Goal: Task Accomplishment & Management: Manage account settings

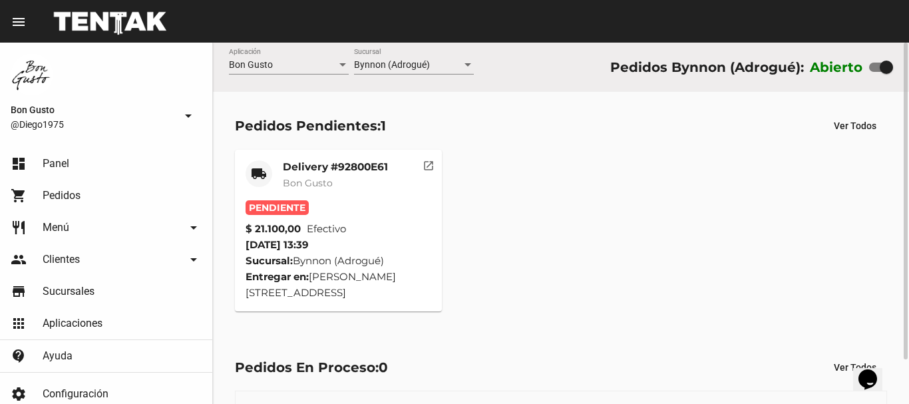
click at [392, 192] on mat-card-header "local_shipping Delivery #92800E61 Bon Gusto" at bounding box center [338, 180] width 186 height 40
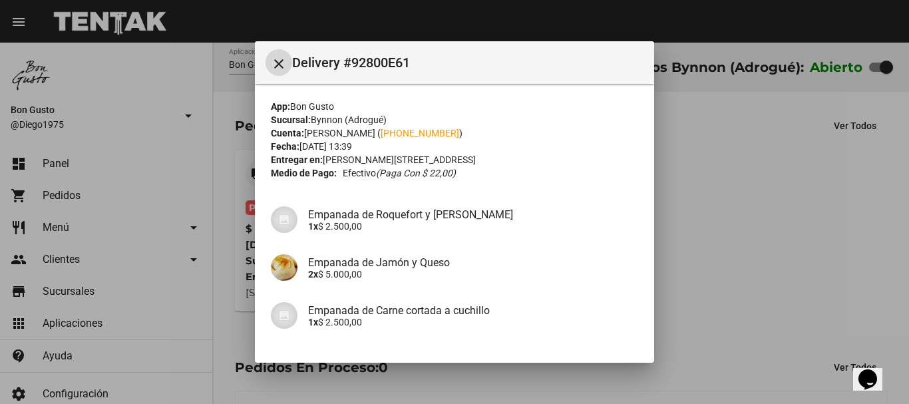
click at [717, 243] on div at bounding box center [454, 202] width 909 height 404
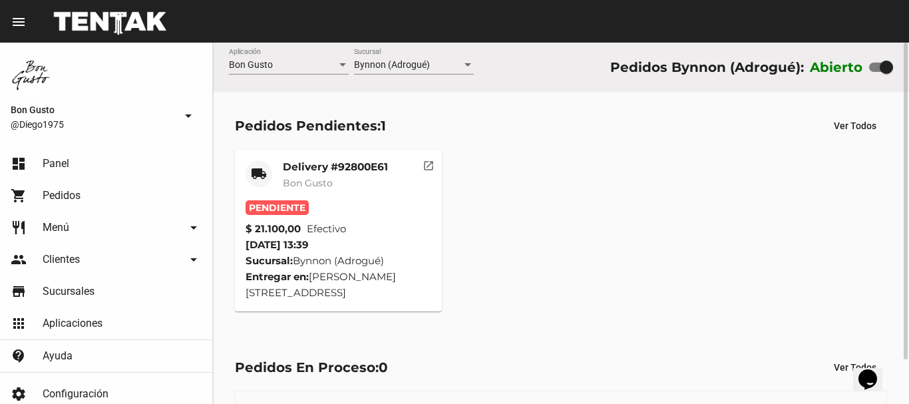
click at [410, 200] on div "Pendiente" at bounding box center [338, 207] width 186 height 15
click at [349, 176] on mat-card-subtitle "Bon Gusto" at bounding box center [335, 182] width 105 height 13
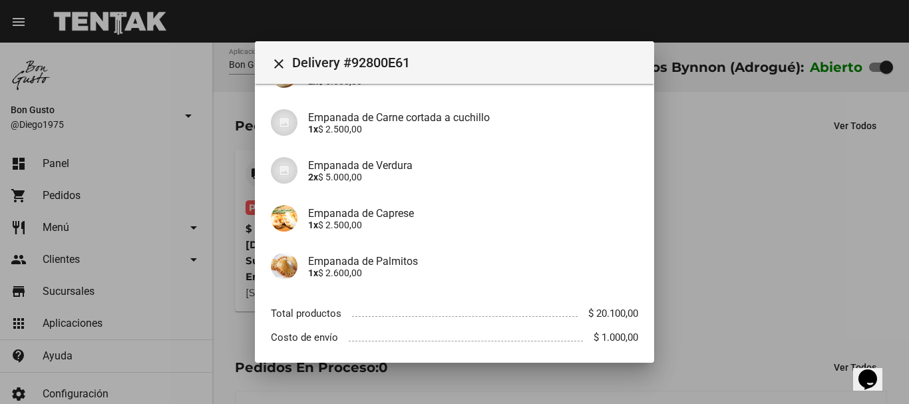
scroll to position [211, 0]
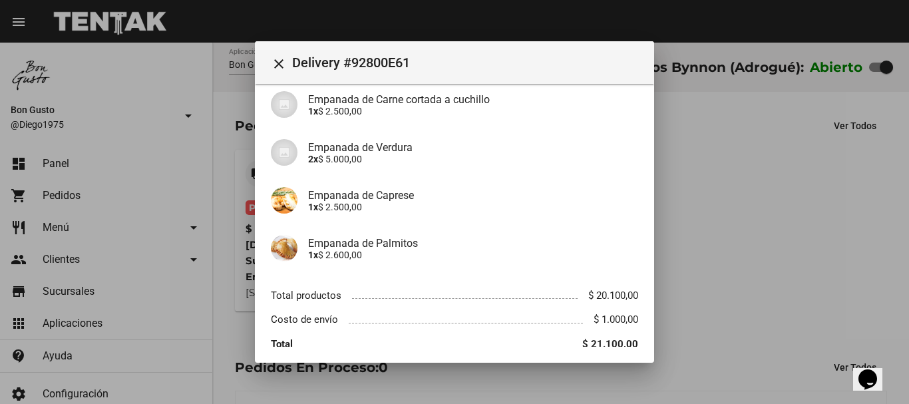
click at [806, 236] on div at bounding box center [454, 202] width 909 height 404
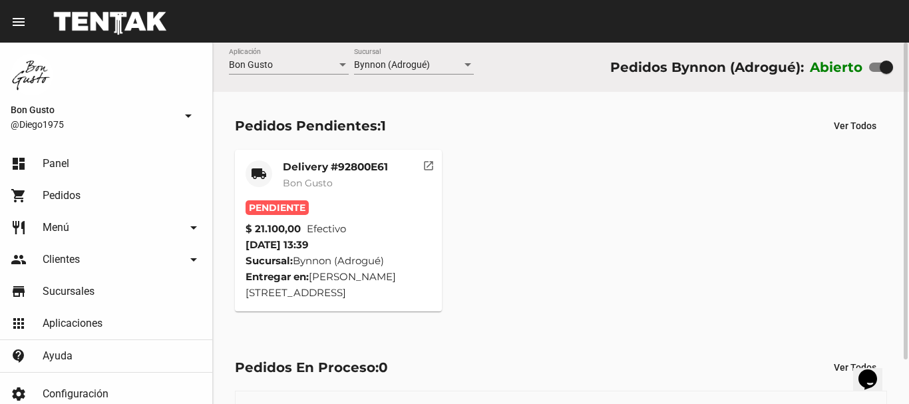
click at [358, 192] on div "Delivery #92800E61 Bon Gusto" at bounding box center [335, 180] width 105 height 40
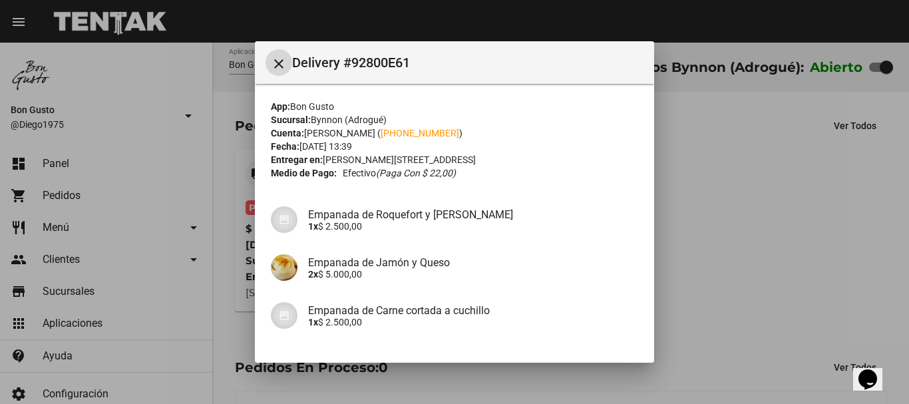
scroll to position [265, 0]
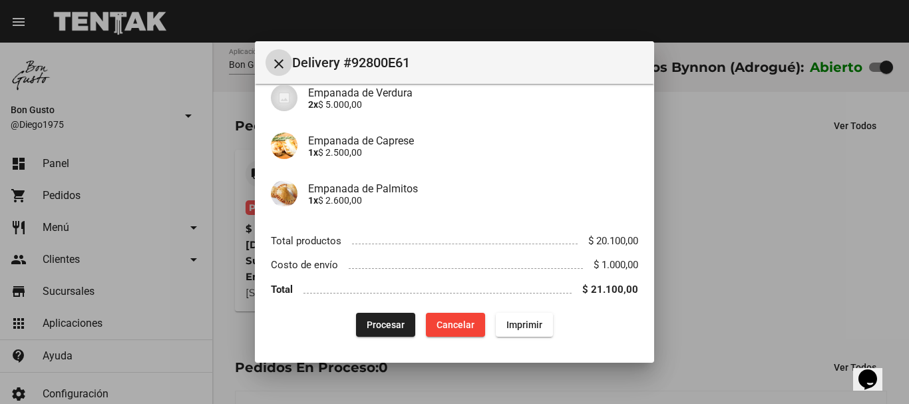
click at [374, 327] on span "Procesar" at bounding box center [385, 324] width 38 height 11
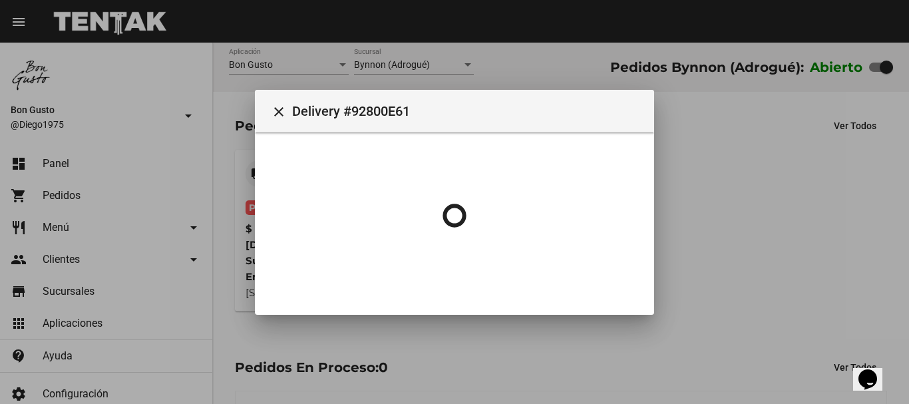
scroll to position [0, 0]
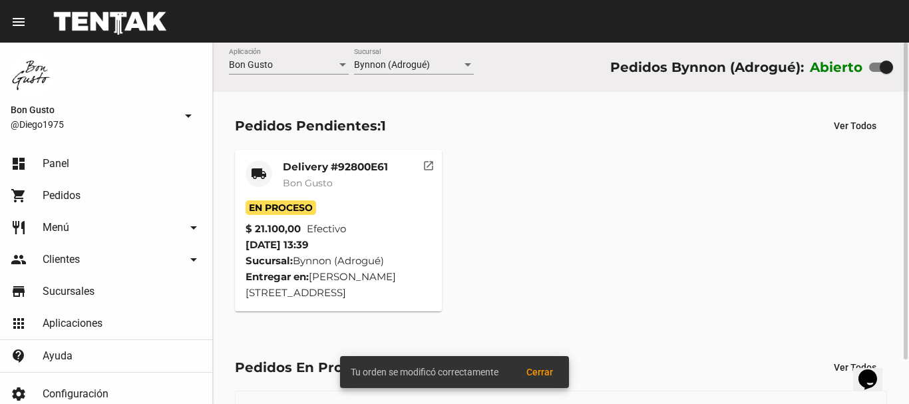
click at [407, 202] on div "En Proceso" at bounding box center [338, 207] width 186 height 15
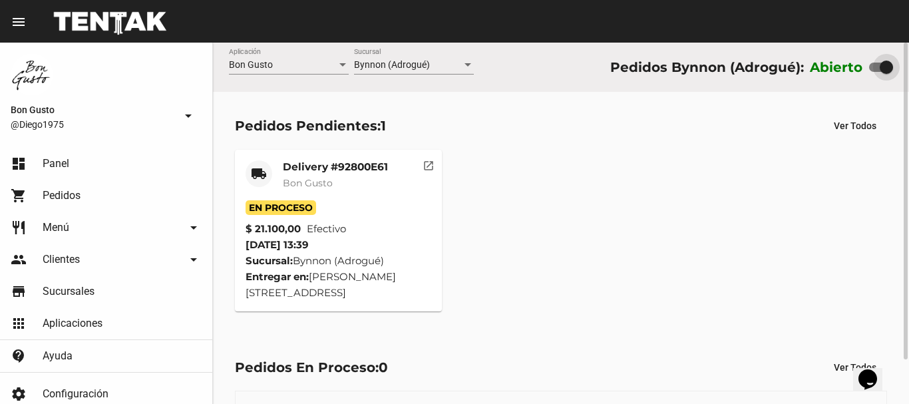
drag, startPoint x: 877, startPoint y: 73, endPoint x: 722, endPoint y: 98, distance: 156.9
click at [777, 74] on div "Pedidos Bynnon (Adrogué): Abierto" at bounding box center [751, 67] width 283 height 21
drag, startPoint x: 884, startPoint y: 68, endPoint x: 855, endPoint y: 80, distance: 31.0
click at [868, 76] on div "Abierto" at bounding box center [850, 67] width 83 height 21
checkbox input "false"
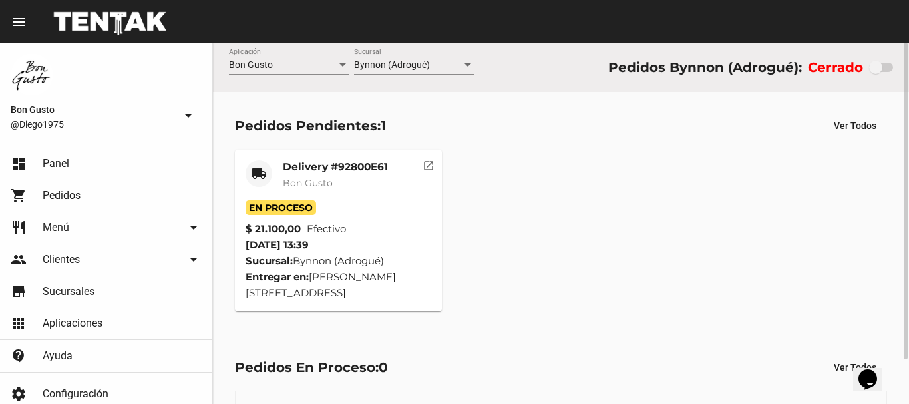
click at [384, 209] on div "En Proceso" at bounding box center [338, 207] width 186 height 15
click at [372, 181] on mat-card-subtitle "Bon Gusto" at bounding box center [335, 182] width 105 height 13
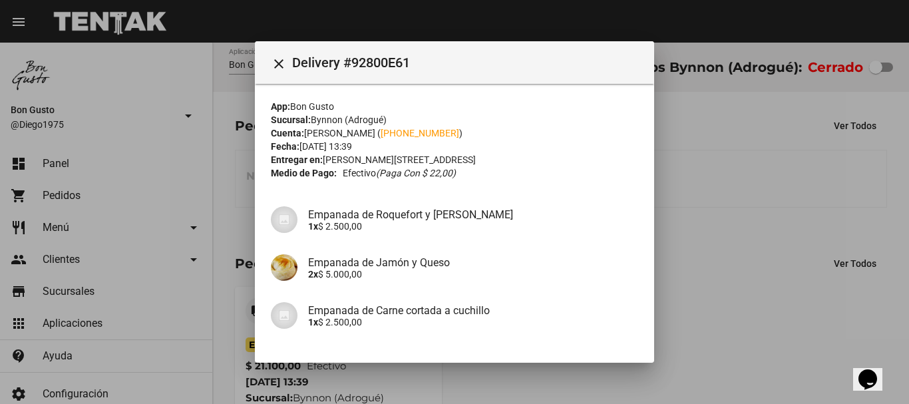
click at [716, 133] on div at bounding box center [454, 202] width 909 height 404
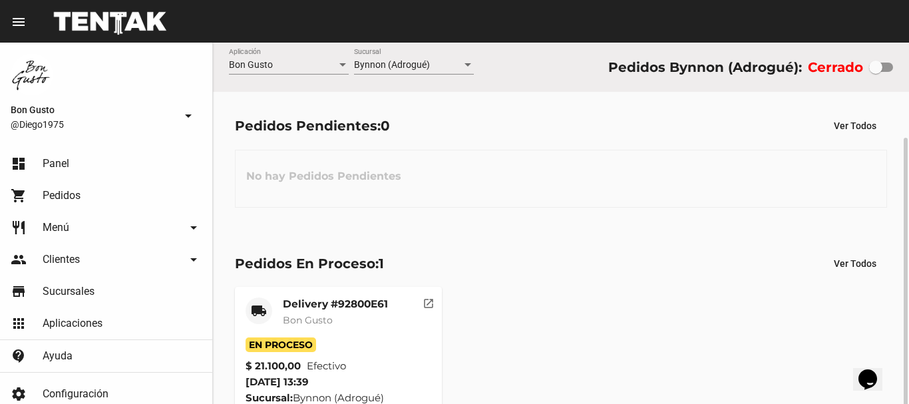
scroll to position [51, 0]
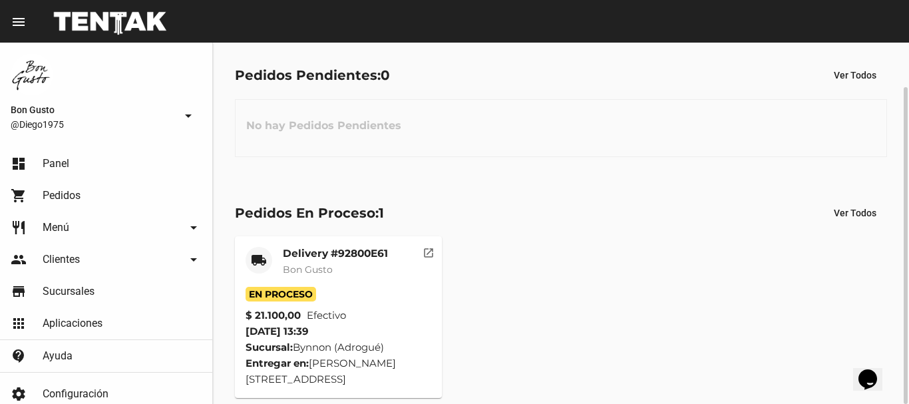
click at [396, 293] on div "En Proceso" at bounding box center [338, 294] width 186 height 15
click at [360, 266] on mat-card-subtitle "Bon Gusto" at bounding box center [335, 269] width 105 height 13
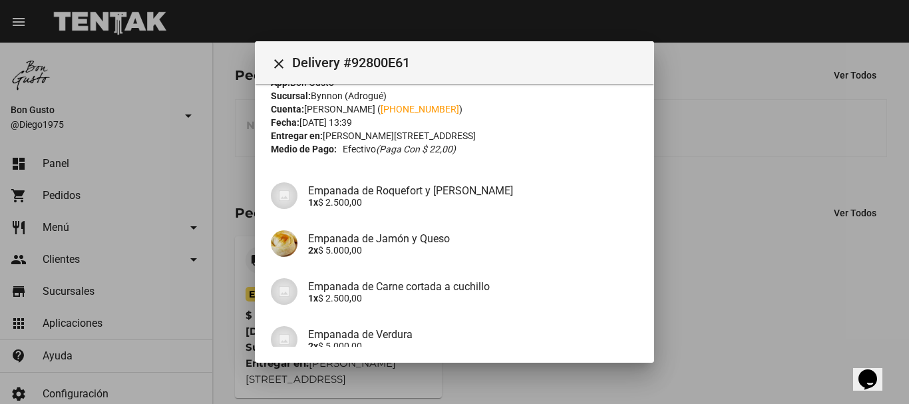
scroll to position [0, 0]
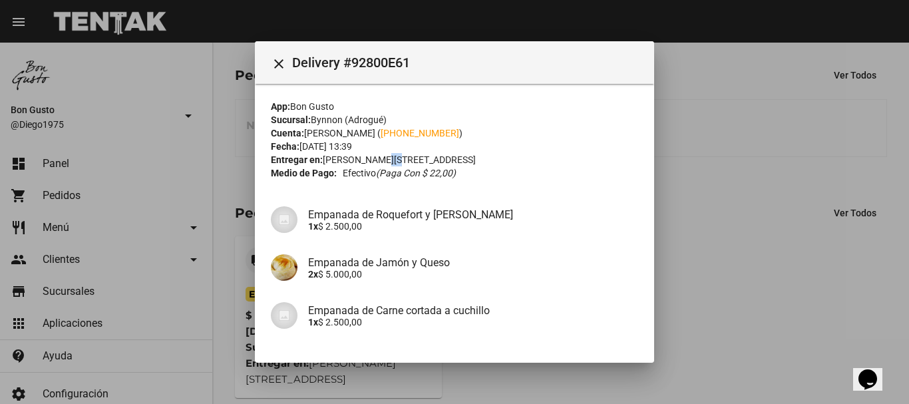
drag, startPoint x: 382, startPoint y: 160, endPoint x: 396, endPoint y: 161, distance: 14.0
click at [393, 161] on div "Entregar en: [PERSON_NAME][STREET_ADDRESS]" at bounding box center [454, 159] width 367 height 13
click at [458, 158] on div "Entregar en: [PERSON_NAME][STREET_ADDRESS]" at bounding box center [454, 159] width 367 height 13
click at [740, 160] on div at bounding box center [454, 202] width 909 height 404
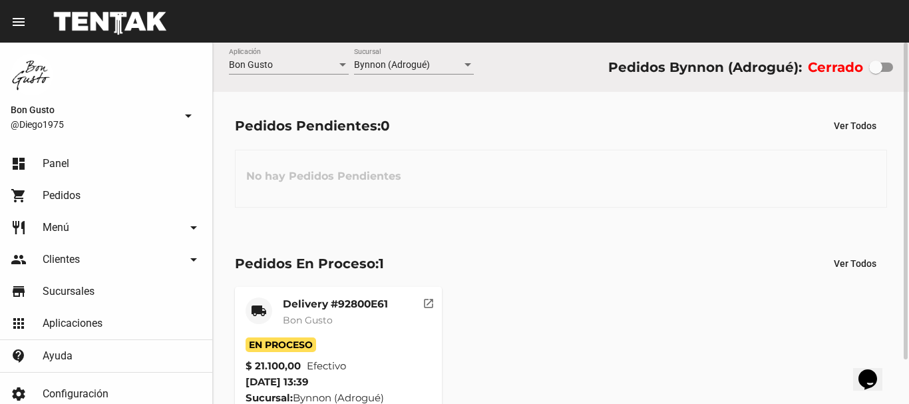
scroll to position [51, 0]
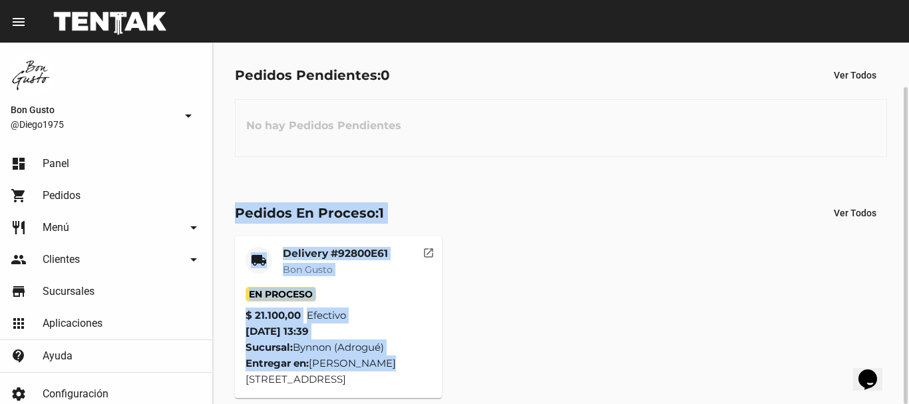
drag, startPoint x: 227, startPoint y: 206, endPoint x: 524, endPoint y: 316, distance: 316.5
click at [502, 353] on div "Pedidos En Proceso: 1 Ver Todos local_shipping Delivery #92800E61 Bon Gusto En …" at bounding box center [561, 299] width 696 height 241
click at [523, 316] on div "local_shipping Delivery #92800E61 Bon Gusto En Proceso $ 21.100,00 Efectivo [DA…" at bounding box center [561, 317] width 664 height 174
click at [504, 295] on div "local_shipping Delivery #92800E61 Bon Gusto En Proceso $ 21.100,00 Efectivo [DA…" at bounding box center [561, 317] width 664 height 174
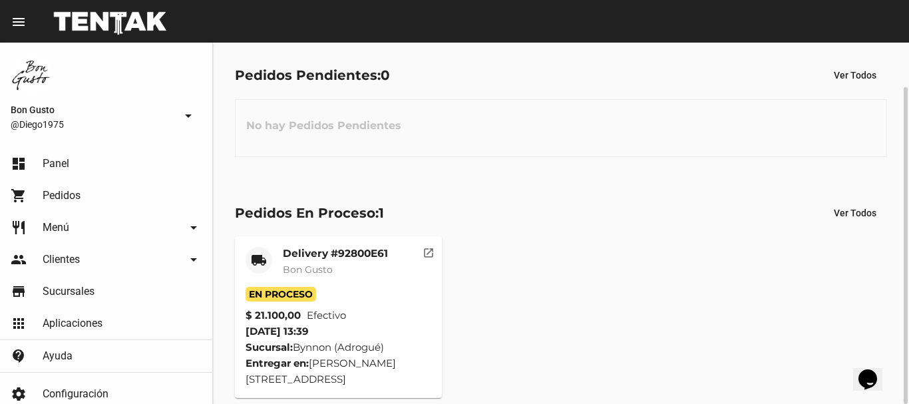
click at [376, 287] on div "En Proceso" at bounding box center [338, 294] width 186 height 15
click at [388, 301] on div "En Proceso" at bounding box center [338, 294] width 186 height 15
click at [374, 282] on div "Delivery #92800E61 Bon Gusto" at bounding box center [335, 267] width 105 height 40
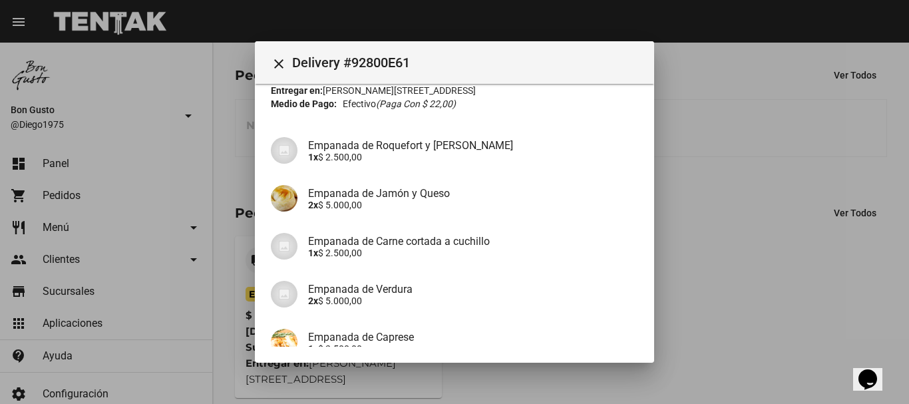
scroll to position [0, 0]
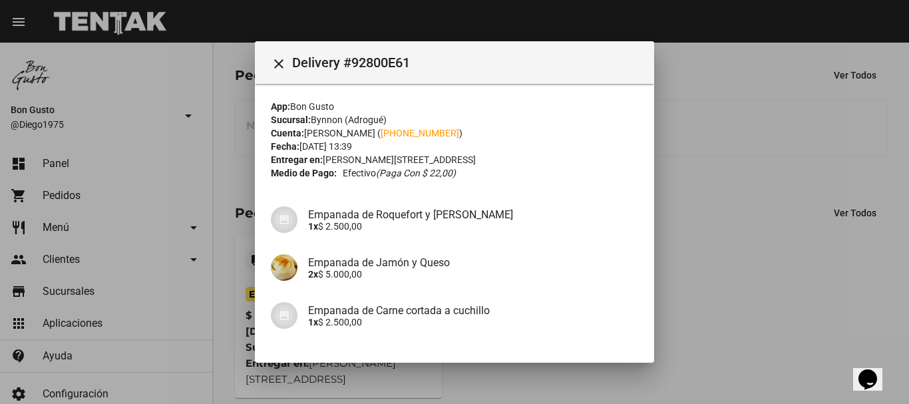
click at [720, 163] on div at bounding box center [454, 202] width 909 height 404
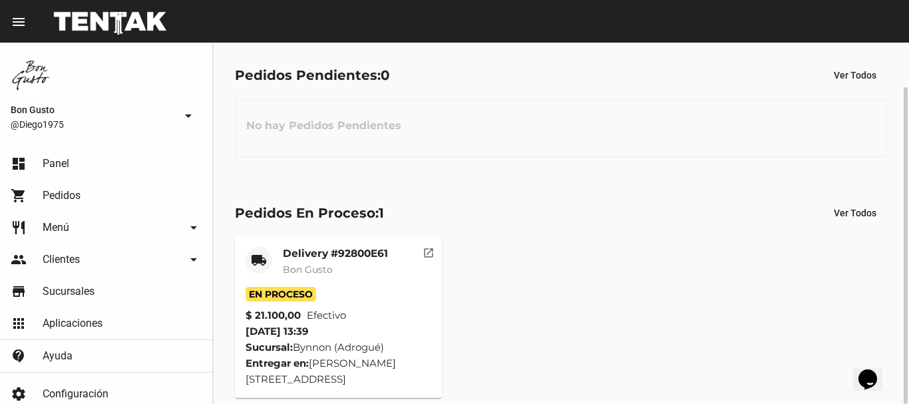
drag, startPoint x: 227, startPoint y: 212, endPoint x: 853, endPoint y: 237, distance: 626.3
click at [230, 198] on div "Pedidos En Proceso: 1 Ver Todos local_shipping Delivery #92800E61 Bon Gusto En …" at bounding box center [561, 299] width 696 height 241
click at [593, 236] on div "local_shipping Delivery #92800E61 Bon Gusto En Proceso $ 21.100,00 Efectivo [DA…" at bounding box center [561, 317] width 664 height 174
drag, startPoint x: 244, startPoint y: 207, endPoint x: 315, endPoint y: 189, distance: 73.4
click at [389, 198] on div "Pedidos En Proceso: 1 Ver Todos local_shipping Delivery #92800E61 Bon Gusto En …" at bounding box center [561, 299] width 696 height 241
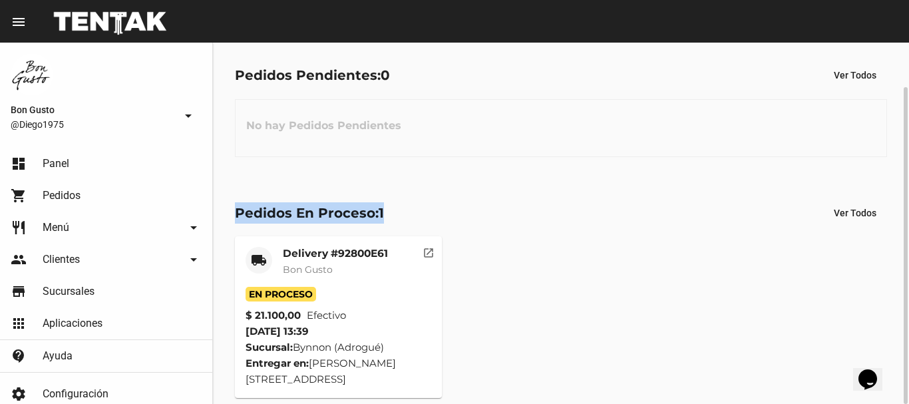
drag, startPoint x: 293, startPoint y: 183, endPoint x: 295, endPoint y: 172, distance: 11.5
click at [293, 182] on div "Pedidos En Proceso: 1 Ver Todos local_shipping Delivery #92800E61 Bon Gusto En …" at bounding box center [561, 299] width 696 height 241
click at [654, 136] on div "No hay Pedidos Pendientes" at bounding box center [561, 128] width 652 height 58
click at [388, 266] on mat-card-header "local_shipping Delivery #92800E61 Bon Gusto" at bounding box center [338, 267] width 186 height 40
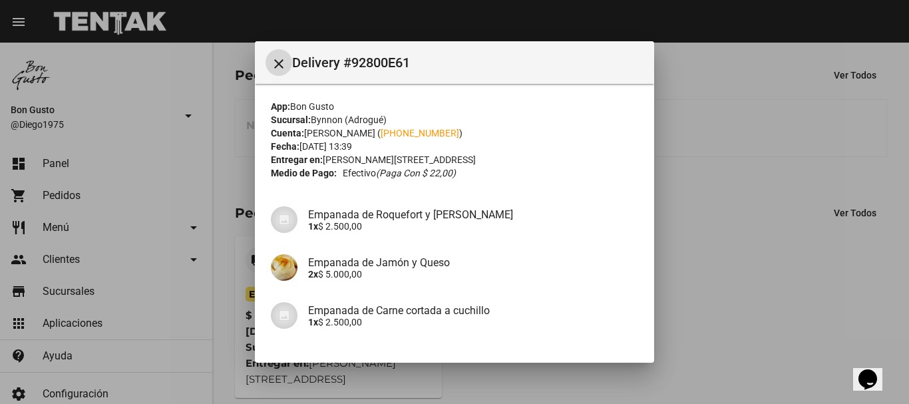
scroll to position [265, 0]
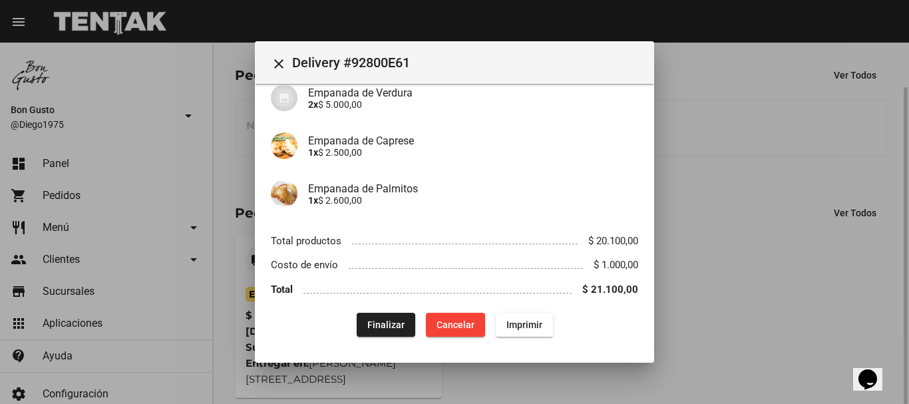
drag, startPoint x: 236, startPoint y: 217, endPoint x: 213, endPoint y: 209, distance: 24.6
click at [235, 217] on div at bounding box center [454, 202] width 909 height 404
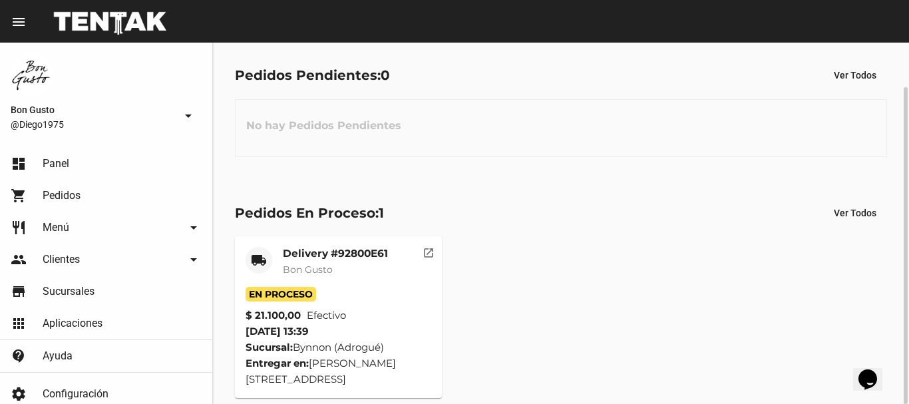
click at [213, 209] on div "Pedidos En Proceso: 1 Ver Todos local_shipping Delivery #92800E61 Bon Gusto En …" at bounding box center [561, 299] width 696 height 241
